Goal: Task Accomplishment & Management: Use online tool/utility

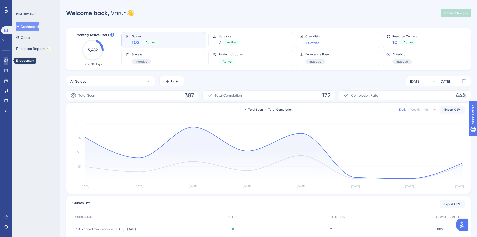
click at [7, 64] on link at bounding box center [6, 61] width 4 height 8
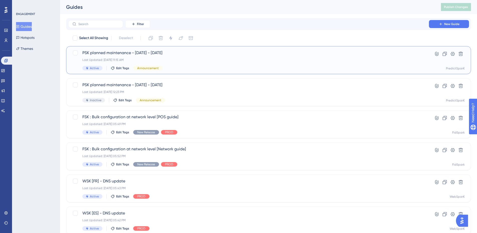
click at [110, 53] on span "PSK planned maintenance - [DATE] - [DATE]" at bounding box center [248, 53] width 332 height 6
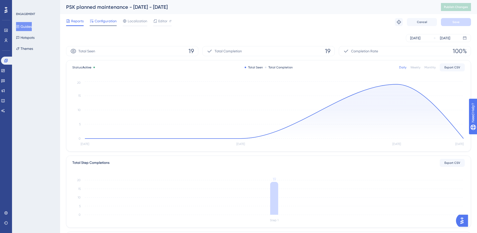
click at [113, 23] on span "Configuration" at bounding box center [106, 21] width 22 height 6
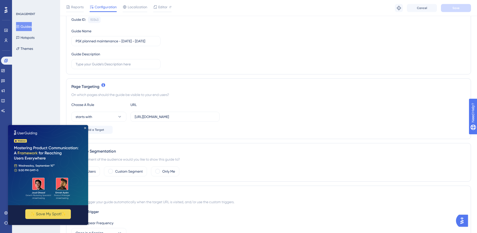
scroll to position [52, 0]
click at [85, 129] on img at bounding box center [48, 165] width 80 height 80
click at [85, 128] on icon "Close Preview" at bounding box center [85, 128] width 2 height 2
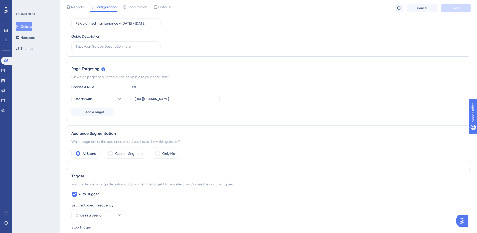
scroll to position [0, 0]
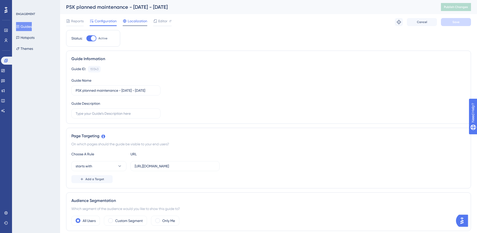
click at [138, 23] on span "Localization" at bounding box center [138, 21] width 20 height 6
